Goal: Transaction & Acquisition: Purchase product/service

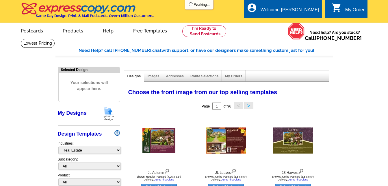
select select "785"
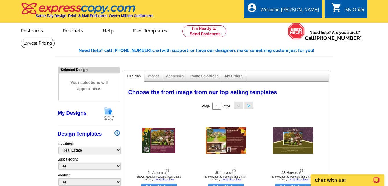
click at [74, 112] on link "My Designs" at bounding box center [72, 113] width 29 height 6
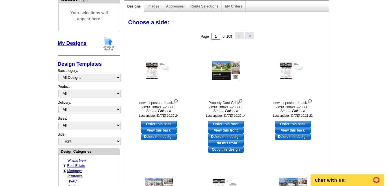
scroll to position [87, 0]
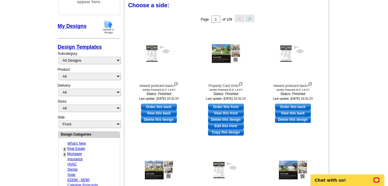
click at [252, 19] on button ">" at bounding box center [249, 18] width 9 height 7
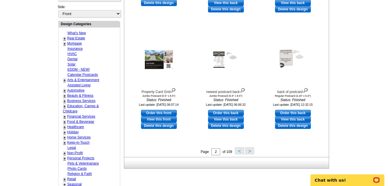
scroll to position [260, 0]
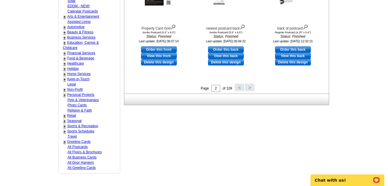
click at [248, 88] on button ">" at bounding box center [249, 87] width 9 height 7
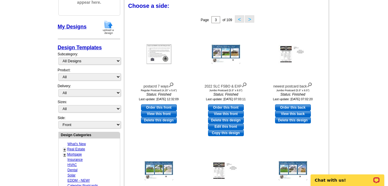
scroll to position [86, 0]
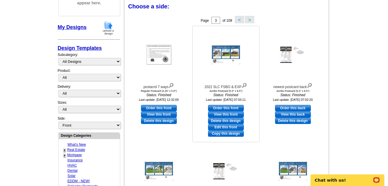
click at [234, 106] on link "Order this front" at bounding box center [226, 108] width 36 height 6
select select "2"
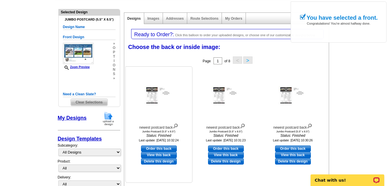
scroll to position [58, 0]
click at [162, 149] on link "Order this back" at bounding box center [159, 148] width 36 height 6
select select "front"
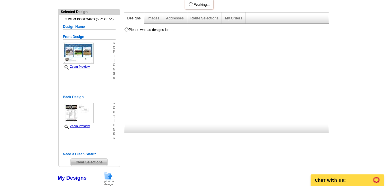
scroll to position [0, 0]
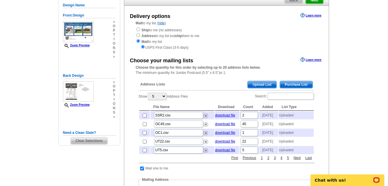
click at [261, 85] on span "Upload List" at bounding box center [262, 84] width 29 height 7
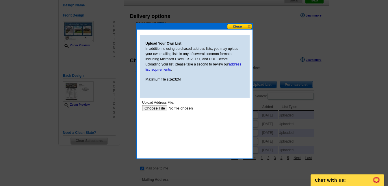
click at [161, 107] on input "file" at bounding box center [178, 108] width 73 height 6
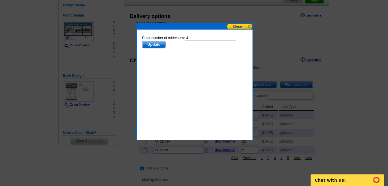
click at [209, 39] on input "4" at bounding box center [210, 38] width 51 height 6
type input "3"
click at [155, 46] on span "Update" at bounding box center [153, 44] width 23 height 7
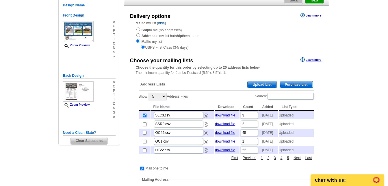
click at [267, 84] on span "Upload List" at bounding box center [262, 84] width 29 height 7
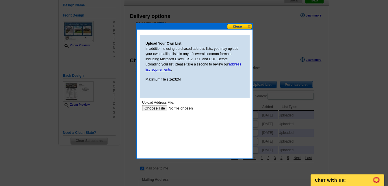
click at [156, 108] on input "file" at bounding box center [178, 108] width 73 height 6
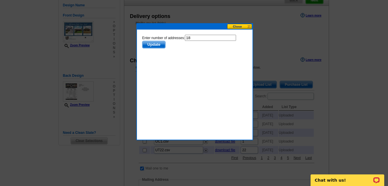
click at [196, 37] on input "18" at bounding box center [210, 38] width 51 height 6
type input "17"
click at [152, 45] on span "Update" at bounding box center [153, 44] width 23 height 7
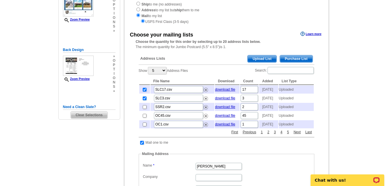
scroll to position [116, 0]
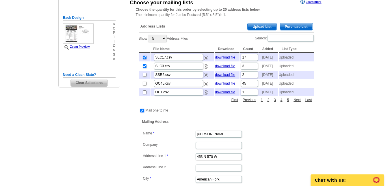
click at [142, 112] on input "checkbox" at bounding box center [142, 110] width 4 height 4
checkbox input "false"
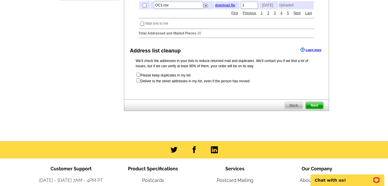
scroll to position [231, 0]
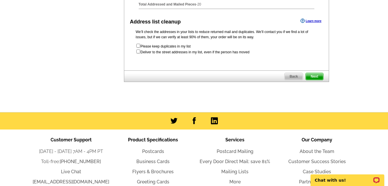
click at [317, 80] on span "Next" at bounding box center [314, 76] width 17 height 7
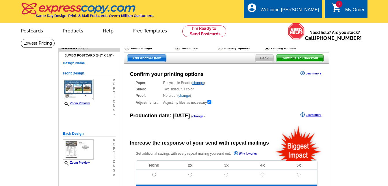
radio input "false"
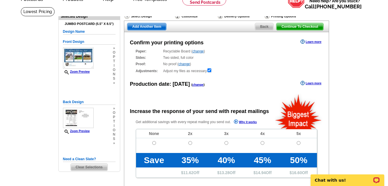
scroll to position [29, 0]
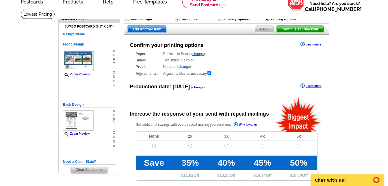
click at [156, 31] on span "Add Another Item" at bounding box center [147, 29] width 39 height 7
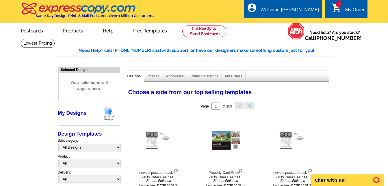
click at [250, 104] on button ">" at bounding box center [249, 104] width 9 height 7
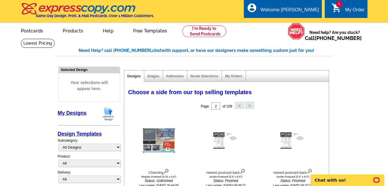
click at [251, 106] on button ">" at bounding box center [249, 104] width 9 height 7
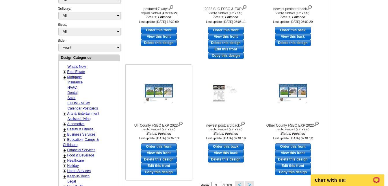
scroll to position [173, 0]
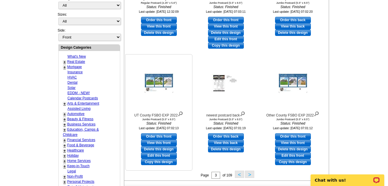
click at [158, 137] on link "Order this front" at bounding box center [159, 136] width 36 height 6
select select "2"
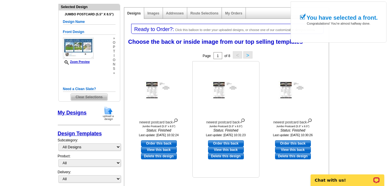
scroll to position [87, 0]
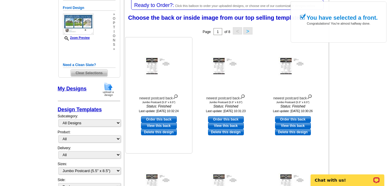
click at [162, 120] on link "Order this back" at bounding box center [159, 119] width 36 height 6
select select "front"
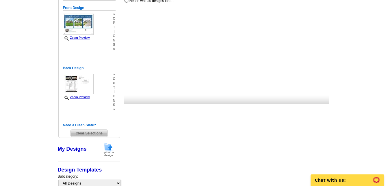
scroll to position [0, 0]
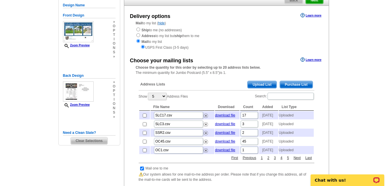
click at [265, 84] on span "Upload List" at bounding box center [262, 84] width 29 height 7
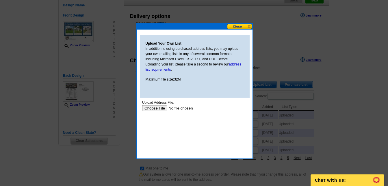
click at [156, 107] on input "file" at bounding box center [178, 108] width 73 height 6
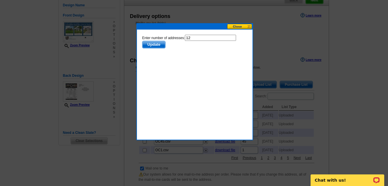
click at [200, 38] on input "12" at bounding box center [210, 38] width 51 height 6
type input "11"
click at [154, 45] on span "Update" at bounding box center [153, 44] width 23 height 7
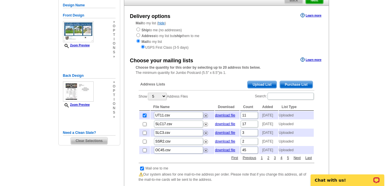
click at [265, 84] on span "Upload List" at bounding box center [262, 84] width 29 height 7
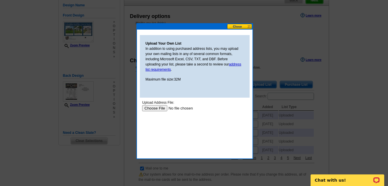
click at [154, 109] on input "file" at bounding box center [178, 108] width 73 height 6
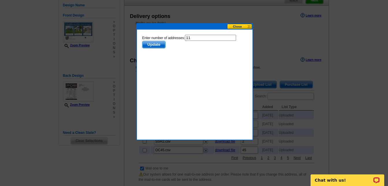
drag, startPoint x: 203, startPoint y: 37, endPoint x: 211, endPoint y: 37, distance: 8.1
click at [211, 37] on input "11" at bounding box center [210, 38] width 51 height 6
type input "10"
click at [157, 45] on span "Update" at bounding box center [153, 44] width 23 height 7
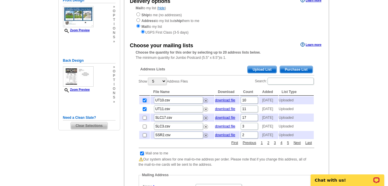
scroll to position [87, 0]
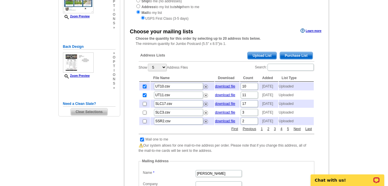
click at [141, 141] on input "checkbox" at bounding box center [142, 139] width 4 height 4
checkbox input "false"
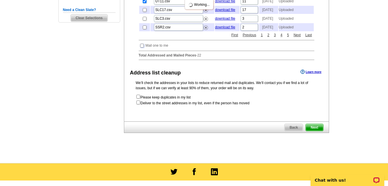
scroll to position [202, 0]
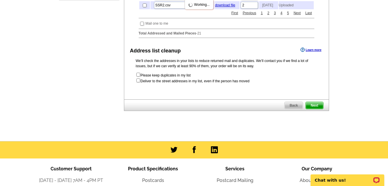
click at [316, 109] on span "Next" at bounding box center [314, 105] width 17 height 7
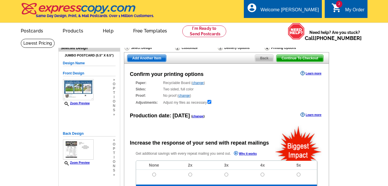
radio input "false"
click at [152, 60] on span "Add Another Item" at bounding box center [147, 58] width 39 height 7
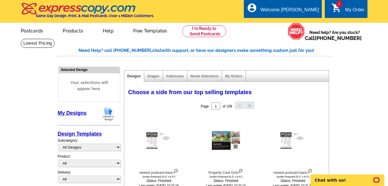
click at [251, 105] on button ">" at bounding box center [249, 104] width 9 height 7
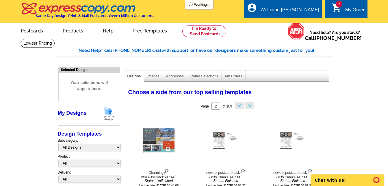
click at [251, 106] on button ">" at bounding box center [249, 104] width 9 height 7
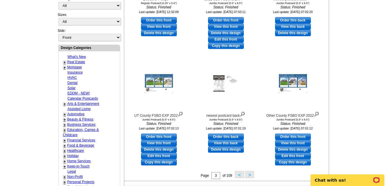
scroll to position [173, 0]
click at [293, 136] on link "Order this front" at bounding box center [293, 136] width 36 height 6
select select "2"
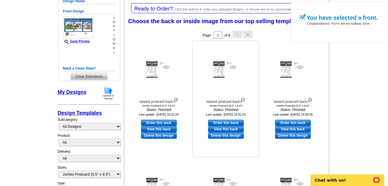
scroll to position [87, 0]
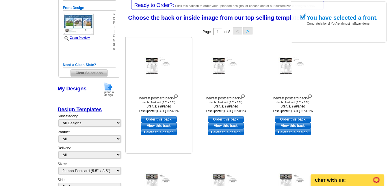
click at [165, 119] on link "Order this back" at bounding box center [159, 119] width 36 height 6
select select "front"
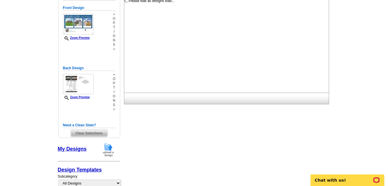
scroll to position [0, 0]
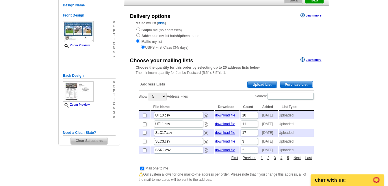
click at [260, 84] on span "Upload List" at bounding box center [262, 84] width 29 height 7
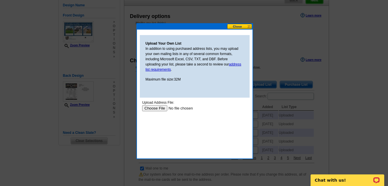
click at [160, 106] on input "file" at bounding box center [178, 108] width 73 height 6
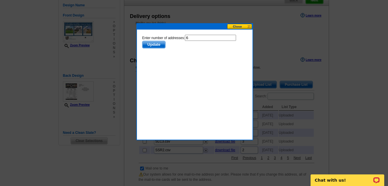
click at [199, 36] on input "6" at bounding box center [210, 38] width 51 height 6
type input "5"
click at [153, 43] on span "Update" at bounding box center [153, 44] width 23 height 7
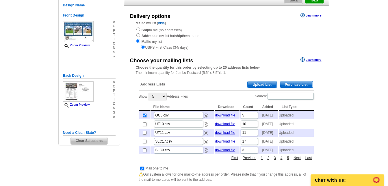
click at [263, 85] on span "Upload List" at bounding box center [262, 84] width 29 height 7
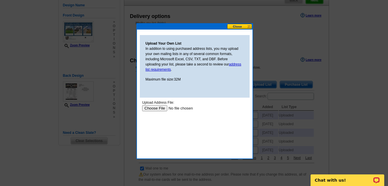
click at [160, 108] on input "file" at bounding box center [178, 108] width 73 height 6
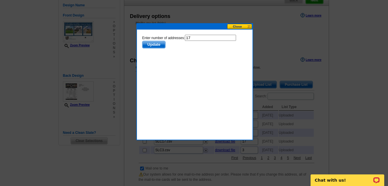
click at [195, 39] on input "17" at bounding box center [210, 38] width 51 height 6
type input "16"
click at [154, 44] on span "Update" at bounding box center [153, 44] width 23 height 7
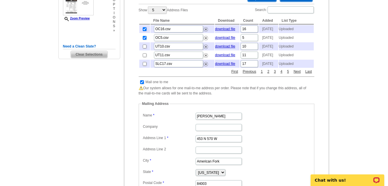
scroll to position [145, 0]
click at [142, 83] on input "checkbox" at bounding box center [142, 82] width 4 height 4
checkbox input "false"
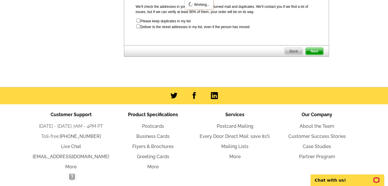
scroll to position [260, 0]
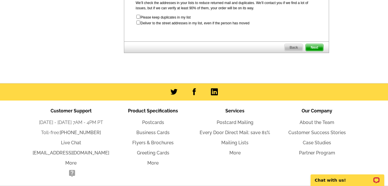
click at [315, 51] on span "Next" at bounding box center [314, 47] width 17 height 7
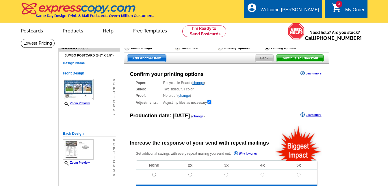
radio input "false"
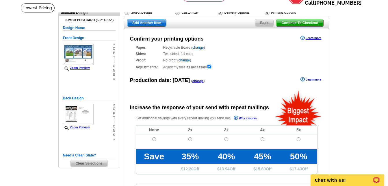
scroll to position [29, 0]
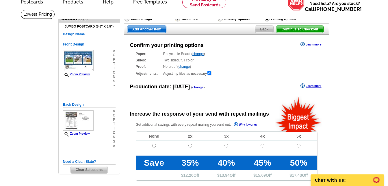
click at [150, 30] on span "Add Another Item" at bounding box center [147, 29] width 39 height 7
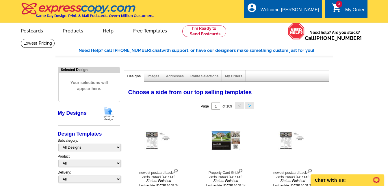
click at [249, 106] on button ">" at bounding box center [249, 104] width 9 height 7
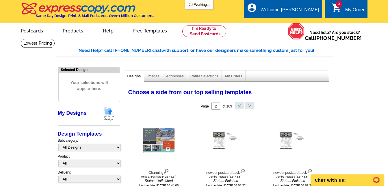
click at [249, 106] on button ">" at bounding box center [249, 104] width 9 height 7
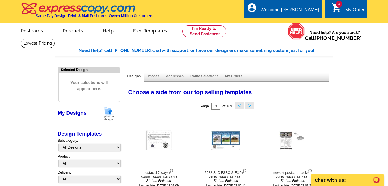
click at [249, 106] on button ">" at bounding box center [249, 104] width 9 height 7
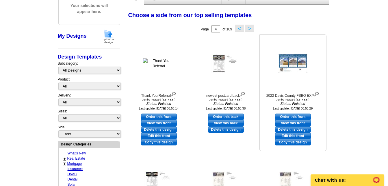
scroll to position [116, 0]
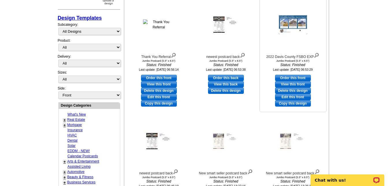
click at [297, 78] on link "Order this front" at bounding box center [293, 78] width 36 height 6
select select "2"
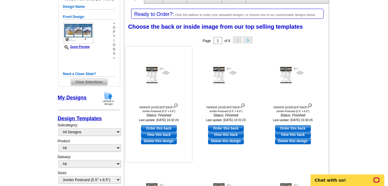
scroll to position [87, 0]
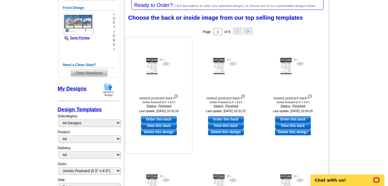
click at [158, 119] on link "Order this back" at bounding box center [159, 119] width 36 height 6
select select "front"
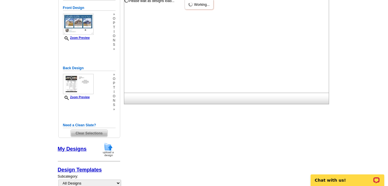
scroll to position [0, 0]
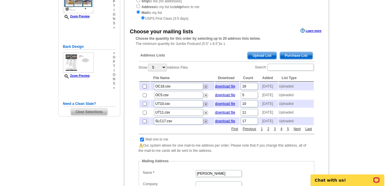
click at [268, 57] on span "Upload List" at bounding box center [262, 55] width 29 height 7
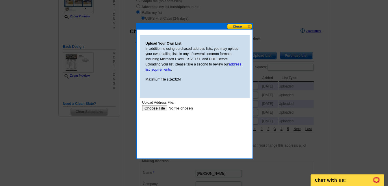
click at [155, 106] on input "file" at bounding box center [178, 108] width 73 height 6
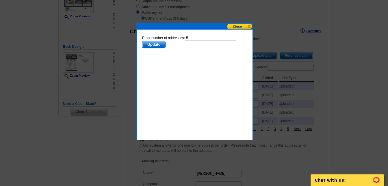
click at [193, 38] on input "5" at bounding box center [210, 38] width 51 height 6
type input "4"
click at [160, 44] on span "Update" at bounding box center [153, 44] width 23 height 7
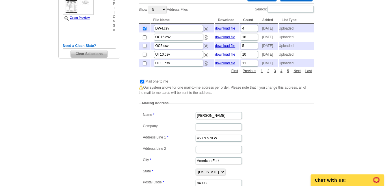
click at [143, 83] on input "checkbox" at bounding box center [142, 82] width 4 height 4
checkbox input "false"
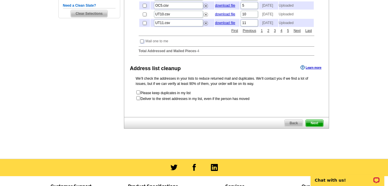
scroll to position [260, 0]
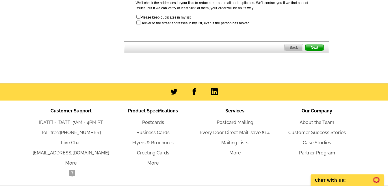
click at [315, 51] on span "Next" at bounding box center [314, 47] width 17 height 7
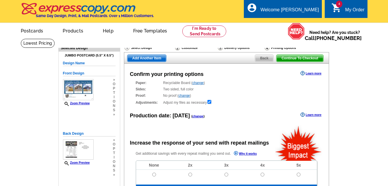
radio input "false"
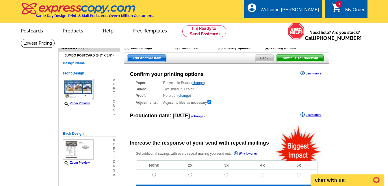
click at [153, 59] on span "Add Another Item" at bounding box center [147, 58] width 39 height 7
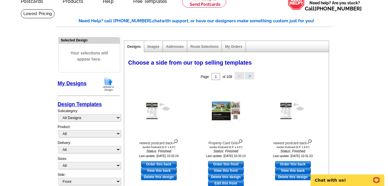
scroll to position [29, 0]
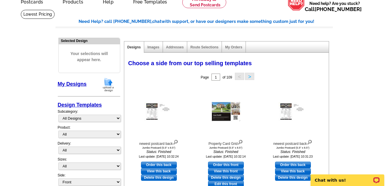
click at [251, 77] on button ">" at bounding box center [249, 76] width 9 height 7
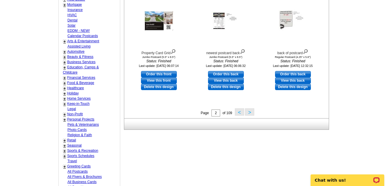
scroll to position [260, 0]
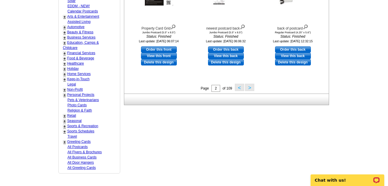
click at [250, 90] on button ">" at bounding box center [249, 87] width 9 height 7
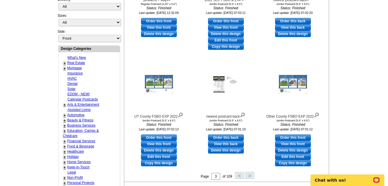
scroll to position [230, 0]
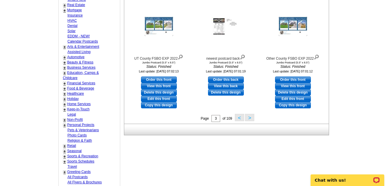
click at [248, 119] on button ">" at bounding box center [249, 117] width 9 height 7
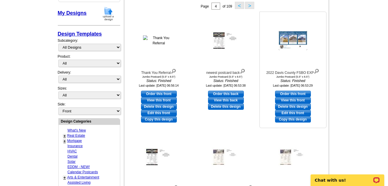
scroll to position [86, 0]
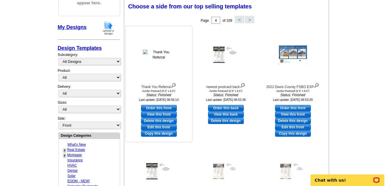
click at [154, 108] on link "Order this front" at bounding box center [159, 108] width 36 height 6
select select "2"
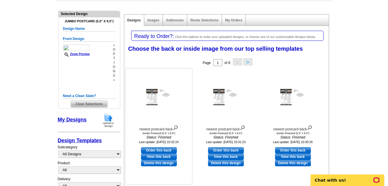
scroll to position [116, 0]
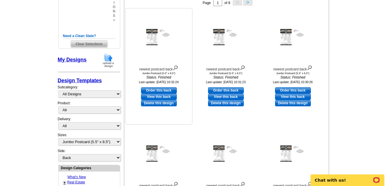
click at [160, 88] on link "Order this back" at bounding box center [159, 90] width 36 height 6
select select "front"
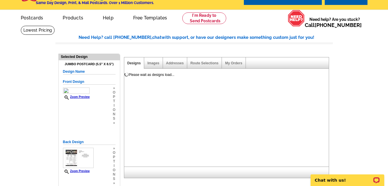
scroll to position [0, 0]
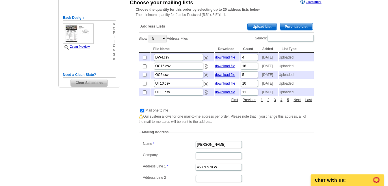
click at [262, 27] on span "Upload List" at bounding box center [262, 26] width 29 height 7
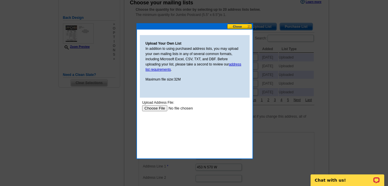
click at [158, 106] on input "file" at bounding box center [178, 108] width 73 height 6
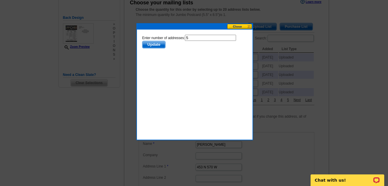
click at [194, 38] on input "5" at bounding box center [210, 38] width 51 height 6
type input "4"
click at [154, 44] on span "Update" at bounding box center [153, 44] width 23 height 7
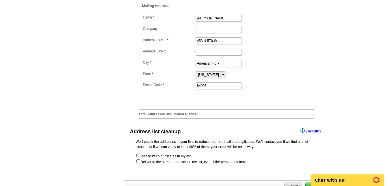
scroll to position [289, 0]
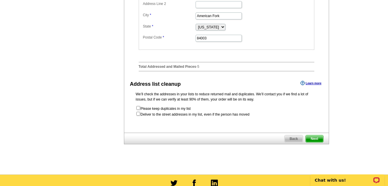
click at [313, 142] on span "Next" at bounding box center [314, 138] width 17 height 7
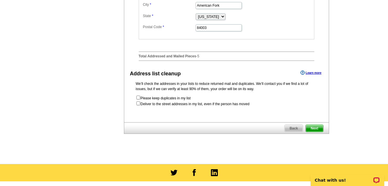
scroll to position [0, 0]
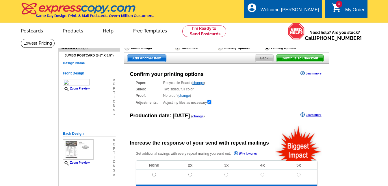
radio input "false"
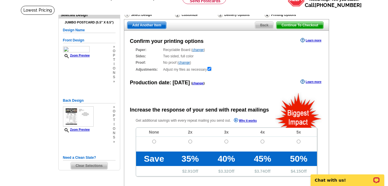
scroll to position [87, 0]
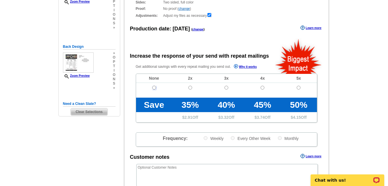
click at [154, 87] on input "radio" at bounding box center [154, 88] width 4 height 4
radio input "true"
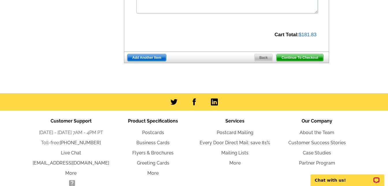
scroll to position [260, 0]
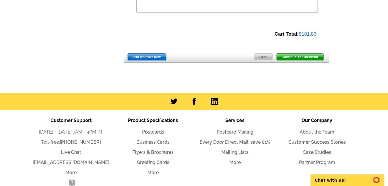
click at [299, 58] on span "Continue To Checkout" at bounding box center [300, 56] width 47 height 7
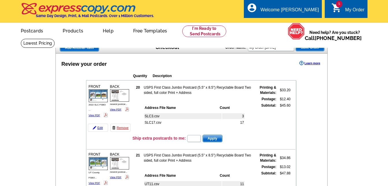
scroll to position [289, 0]
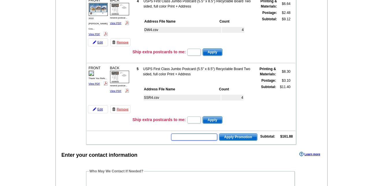
click at [186, 138] on input "text" at bounding box center [194, 136] width 46 height 7
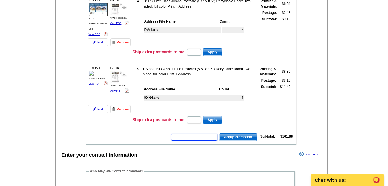
scroll to position [0, 0]
type input "HURRY40"
click at [240, 137] on span "Apply Promotion" at bounding box center [238, 136] width 38 height 7
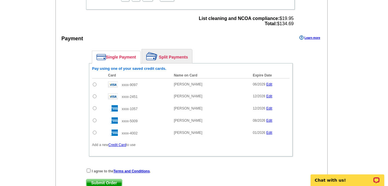
scroll to position [549, 0]
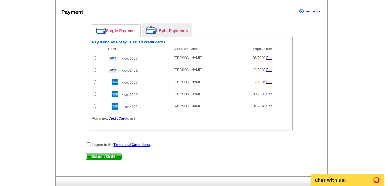
click at [94, 60] on input "radio" at bounding box center [95, 58] width 4 height 4
radio input "true"
click at [88, 145] on input "checkbox" at bounding box center [89, 144] width 4 height 4
checkbox input "true"
click at [105, 158] on span "Submit Order" at bounding box center [104, 156] width 36 height 7
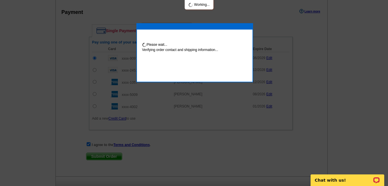
scroll to position [579, 0]
